Goal: Information Seeking & Learning: Learn about a topic

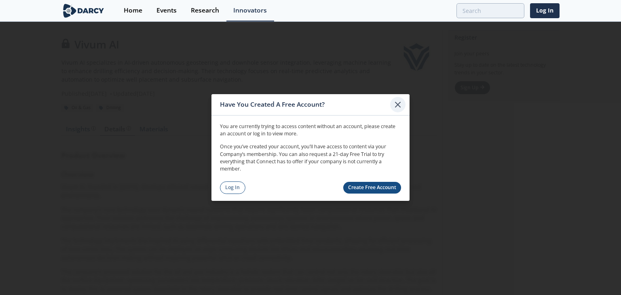
click at [400, 104] on icon at bounding box center [398, 105] width 10 height 10
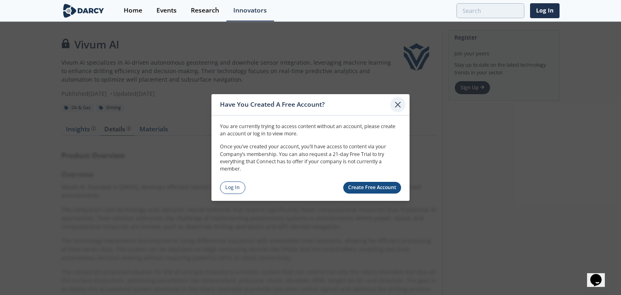
click at [400, 104] on icon at bounding box center [398, 105] width 10 height 10
